Goal: Task Accomplishment & Management: Use online tool/utility

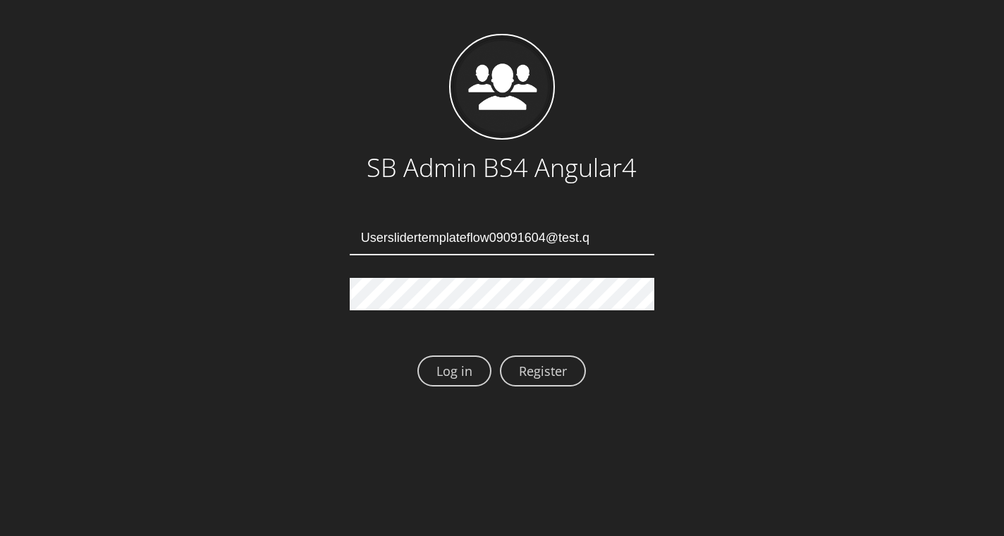
type input "[EMAIL_ADDRESS][DOMAIN_NAME]"
type input "Userslidertemplateflow09091608@test.qa"
